Goal: Information Seeking & Learning: Learn about a topic

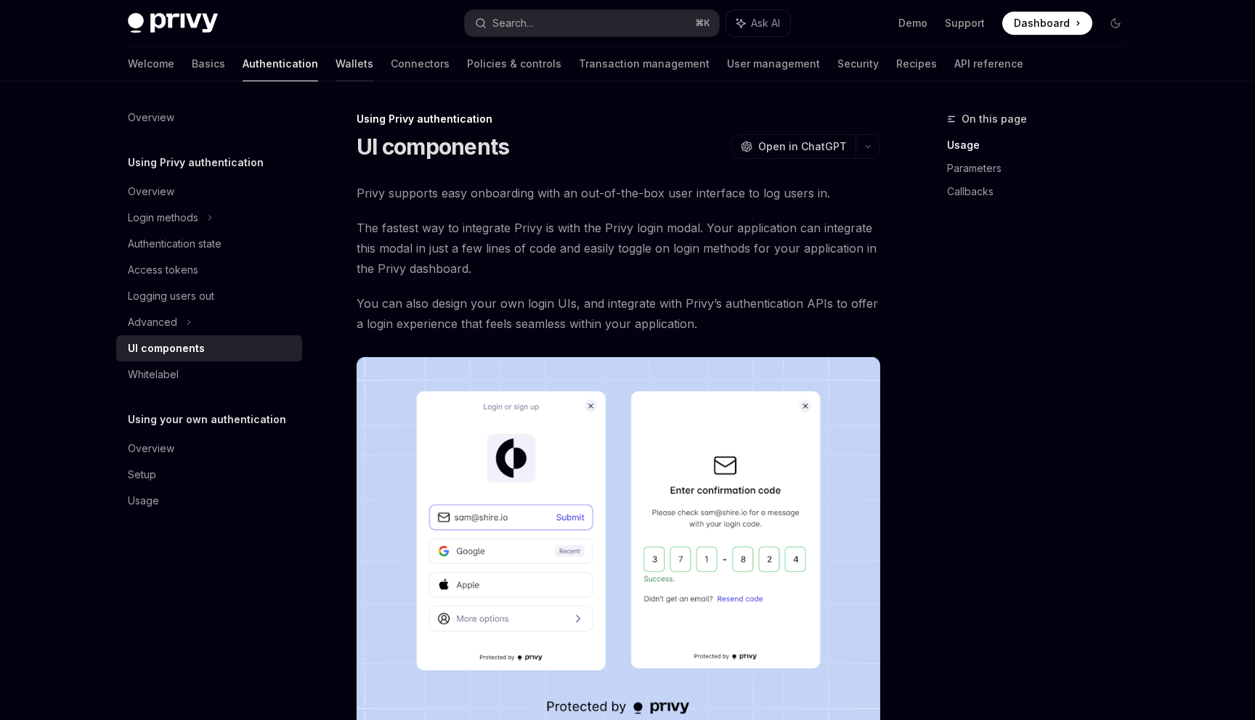
click at [336, 71] on link "Wallets" at bounding box center [355, 63] width 38 height 35
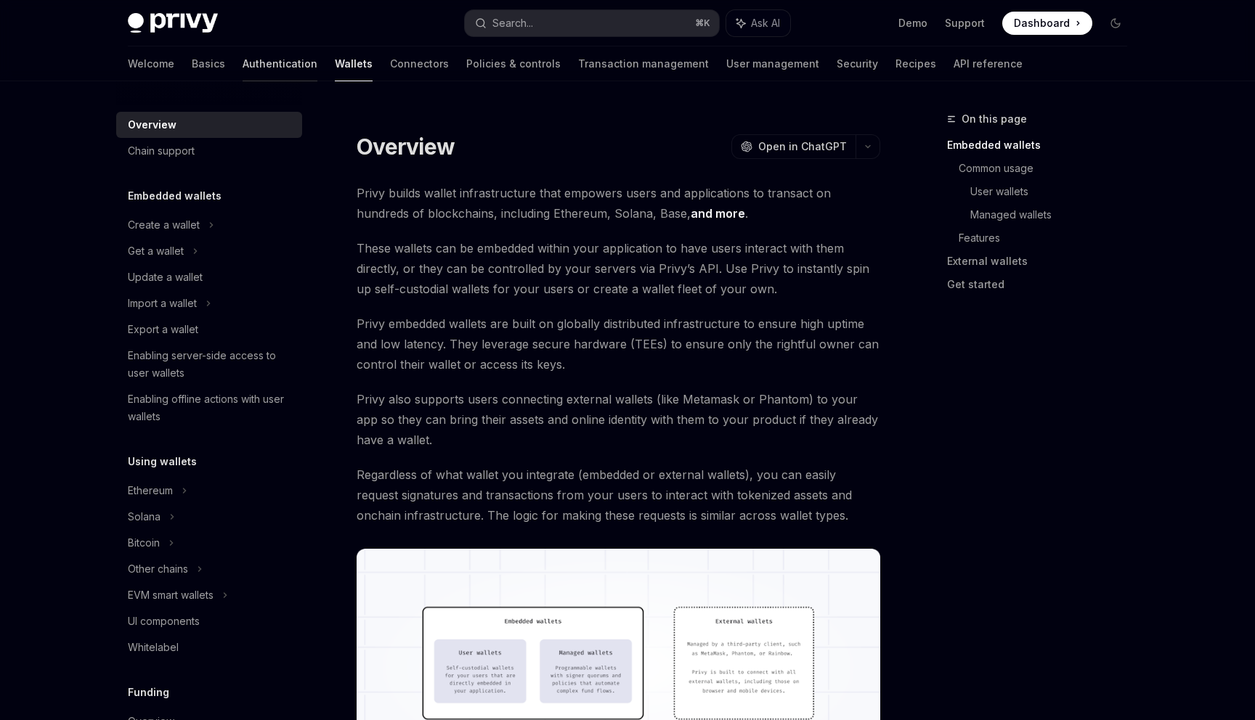
click at [243, 64] on link "Authentication" at bounding box center [280, 63] width 75 height 35
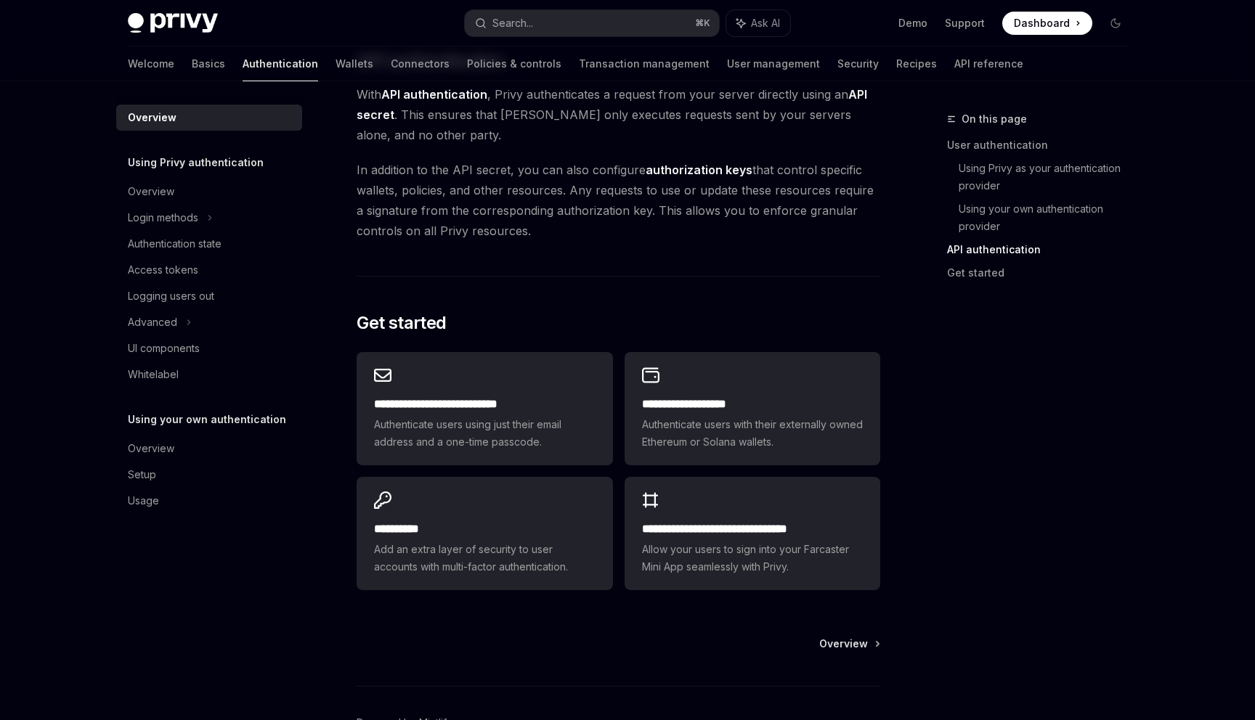
scroll to position [1012, 0]
click at [177, 192] on div "Overview" at bounding box center [211, 191] width 166 height 17
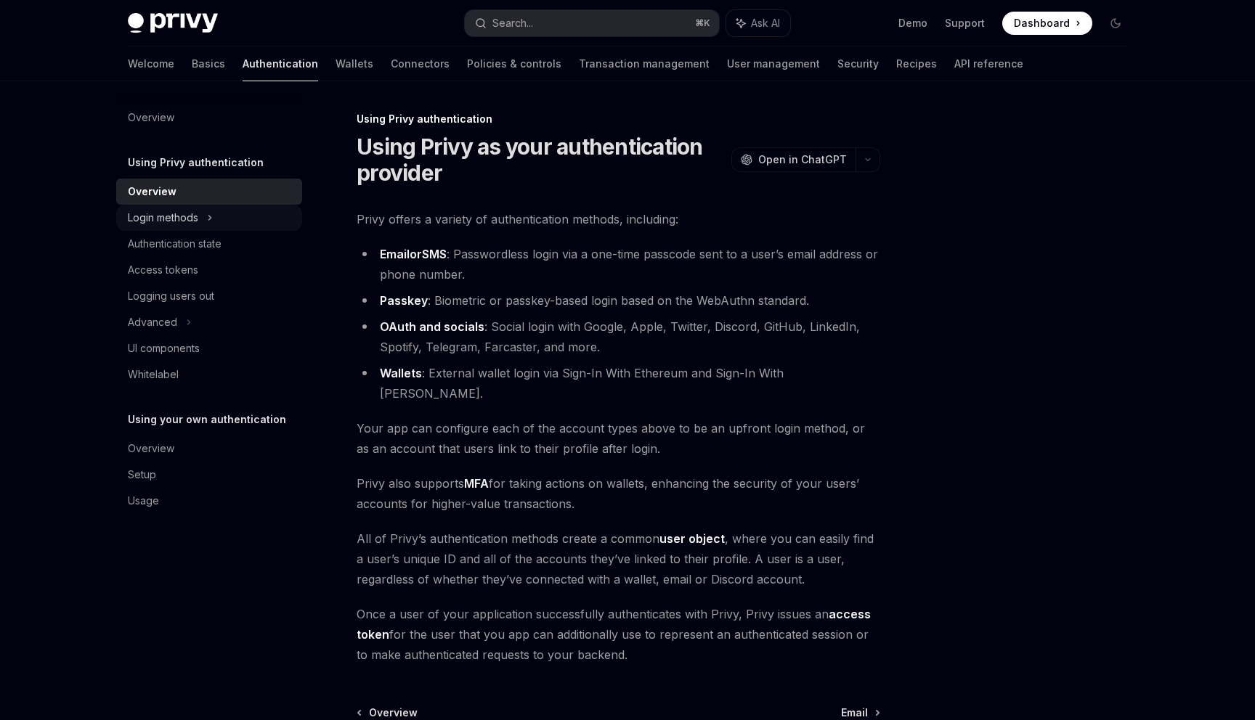
click at [176, 211] on div "Login methods" at bounding box center [163, 217] width 70 height 17
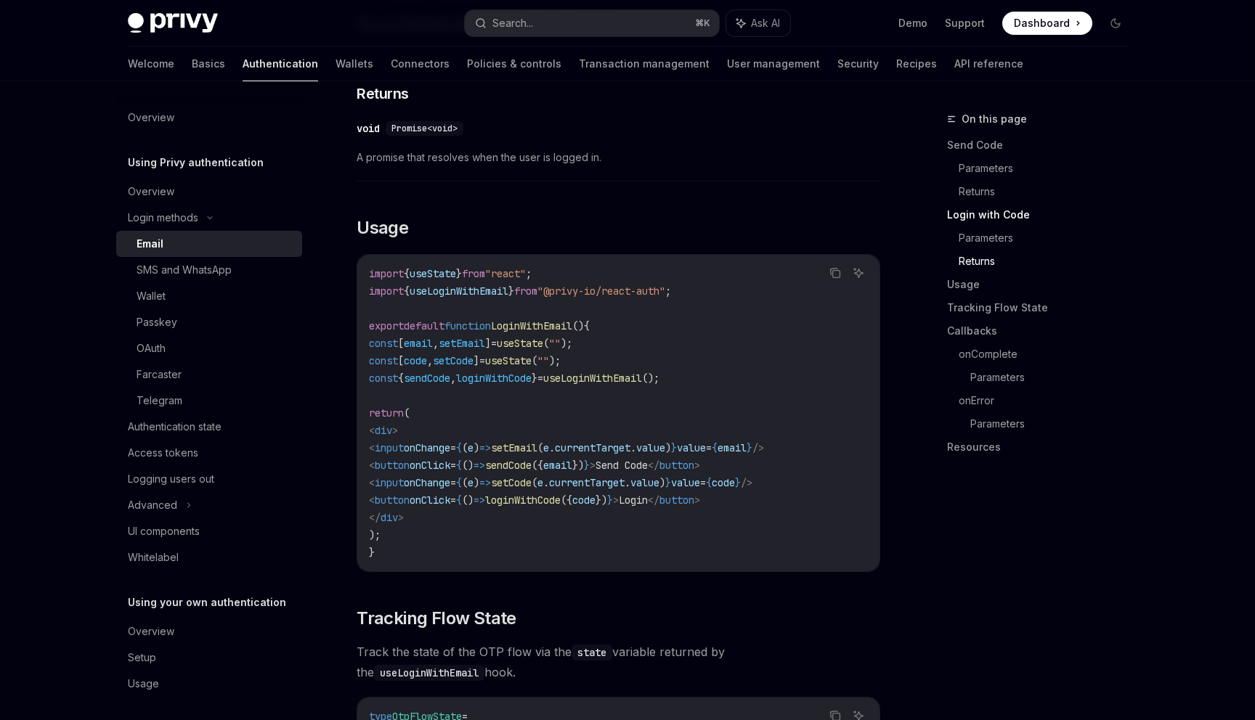
scroll to position [1118, 0]
click at [176, 295] on div "Wallet" at bounding box center [215, 296] width 157 height 17
type textarea "*"
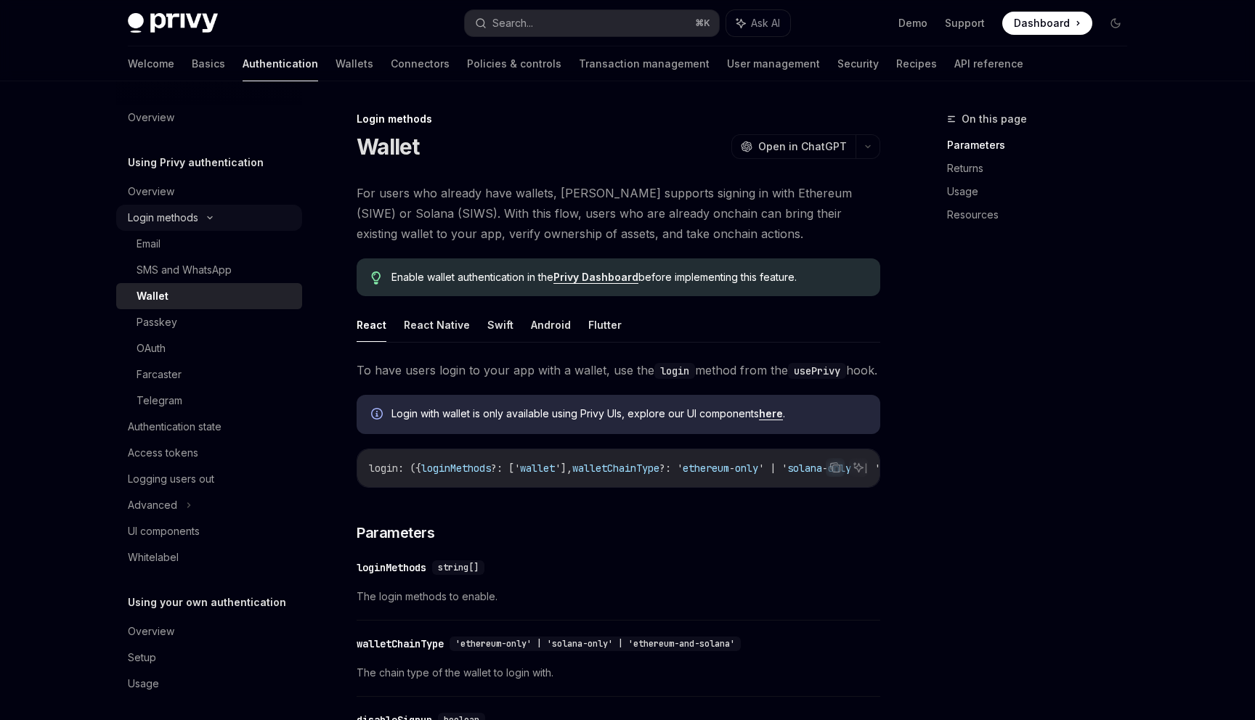
click at [173, 217] on div "Login methods" at bounding box center [163, 217] width 70 height 17
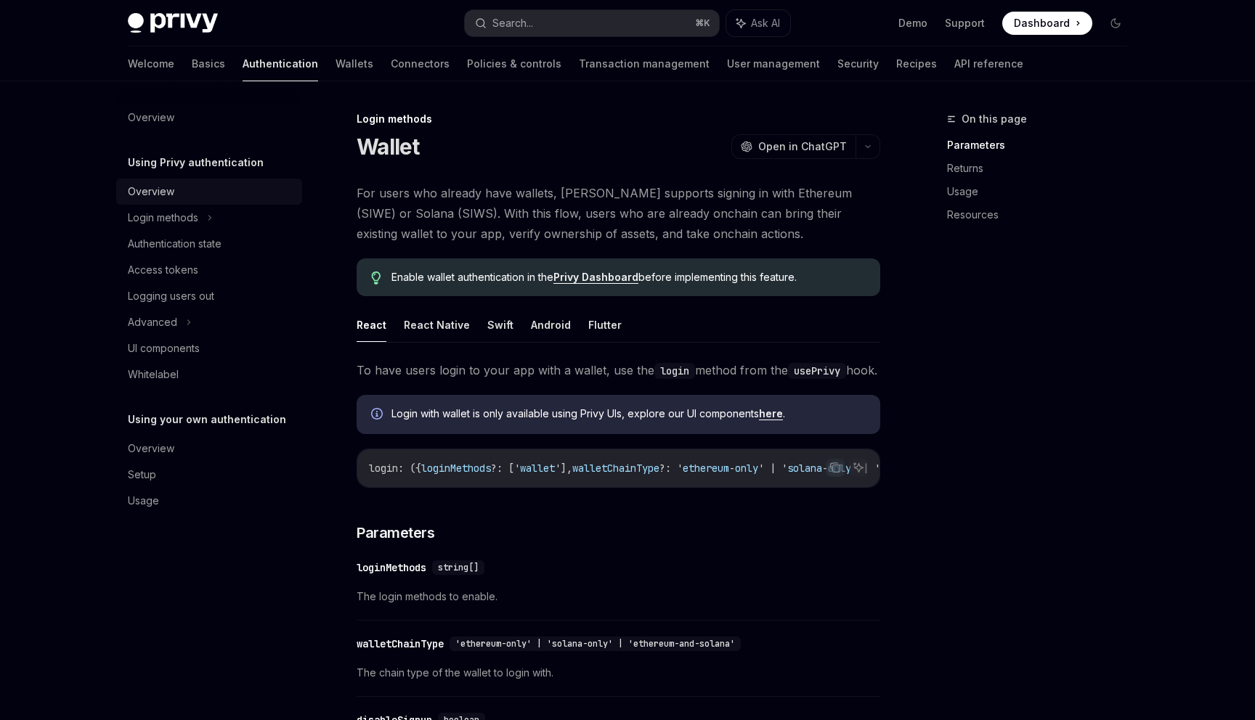
click at [170, 189] on div "Overview" at bounding box center [151, 191] width 46 height 17
